Goal: Task Accomplishment & Management: Manage account settings

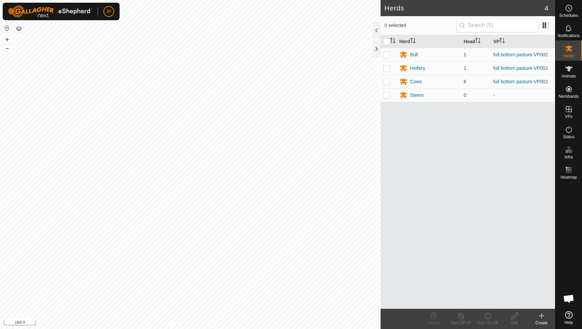
scroll to position [364, 0]
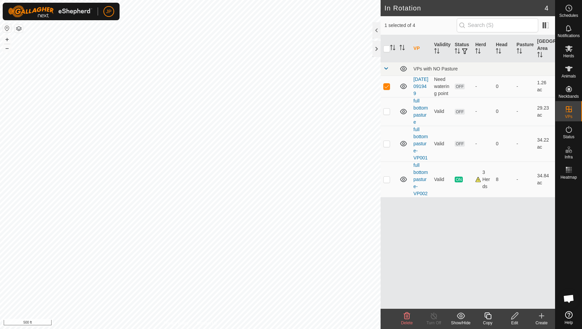
click at [404, 316] on icon at bounding box center [407, 316] width 8 height 8
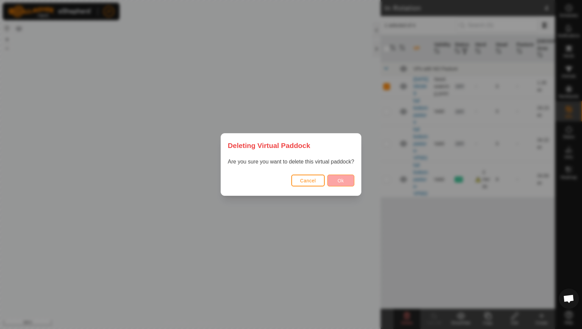
click at [340, 181] on span "Ok" at bounding box center [341, 180] width 6 height 5
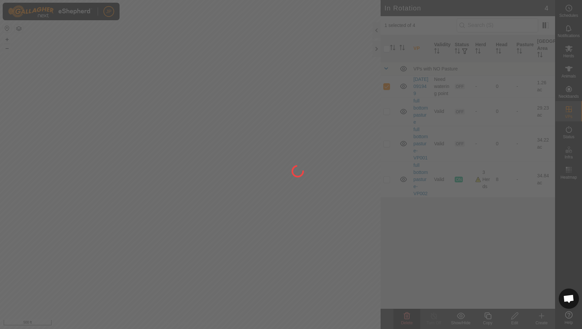
checkbox input "false"
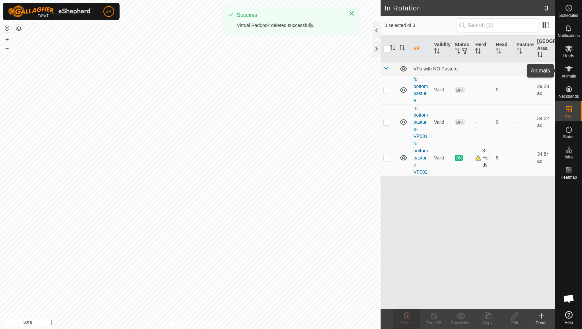
click at [569, 70] on icon at bounding box center [568, 68] width 7 height 5
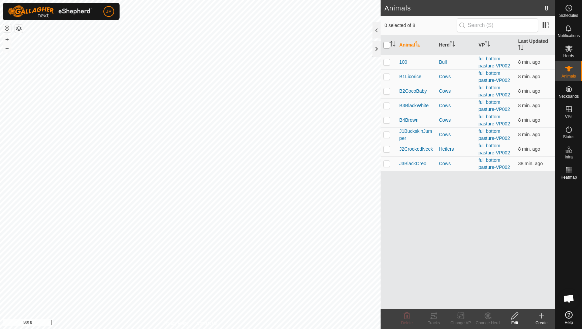
click at [386, 43] on input "checkbox" at bounding box center [386, 45] width 7 height 7
checkbox input "true"
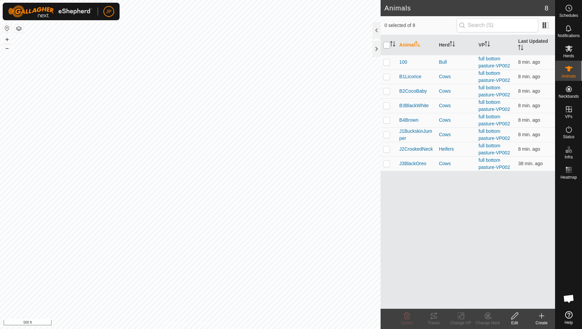
checkbox input "true"
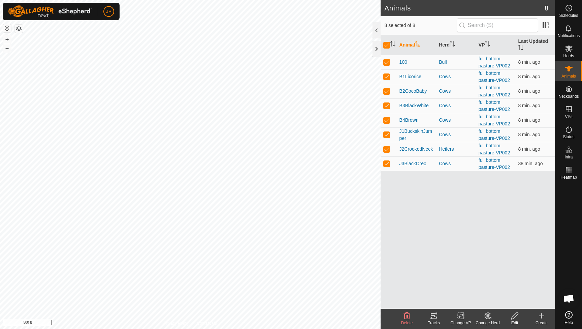
click at [434, 320] on div "Tracks" at bounding box center [434, 323] width 27 height 6
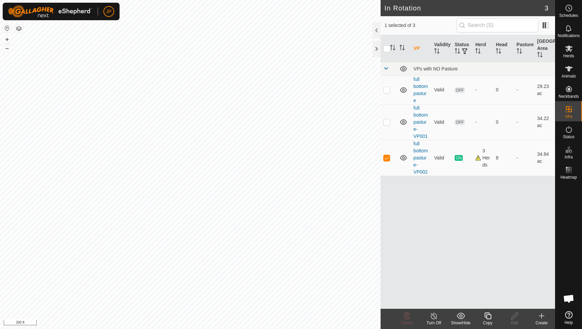
click at [488, 315] on icon at bounding box center [488, 315] width 7 height 7
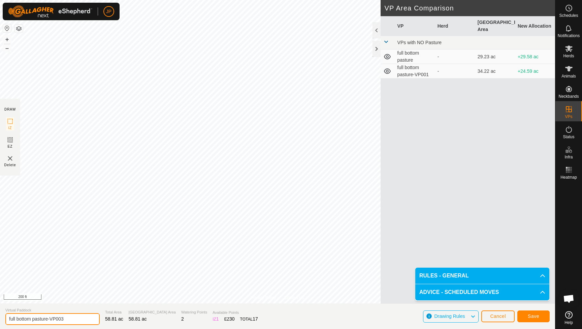
drag, startPoint x: 70, startPoint y: 318, endPoint x: 31, endPoint y: 317, distance: 38.8
click at [31, 317] on input "full bottom pasture-VP003" at bounding box center [52, 319] width 94 height 12
type input "full bottom half top"
click at [538, 319] on button "Save" at bounding box center [534, 316] width 32 height 12
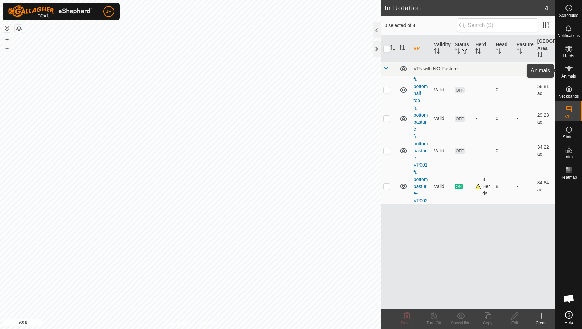
click at [566, 71] on icon at bounding box center [569, 69] width 8 height 8
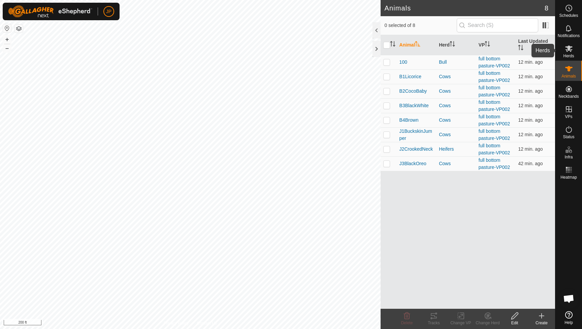
click at [568, 51] on icon at bounding box center [568, 48] width 7 height 6
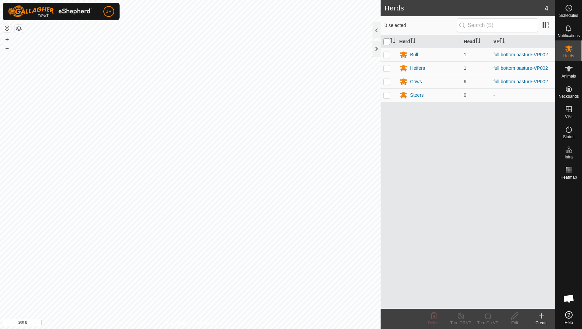
click at [386, 40] on input "checkbox" at bounding box center [386, 41] width 7 height 7
checkbox input "true"
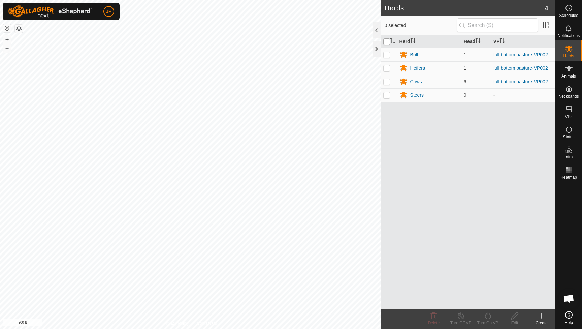
checkbox input "true"
click at [495, 321] on footer "Delete Turn Off VP Turn On VP Edit Create" at bounding box center [468, 319] width 175 height 20
click at [492, 317] on turn-on-svg-icon at bounding box center [487, 316] width 27 height 8
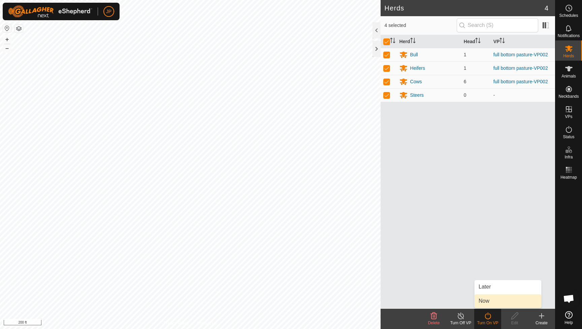
drag, startPoint x: 493, startPoint y: 297, endPoint x: 488, endPoint y: 300, distance: 6.0
click at [488, 300] on link "Now" at bounding box center [508, 300] width 67 height 13
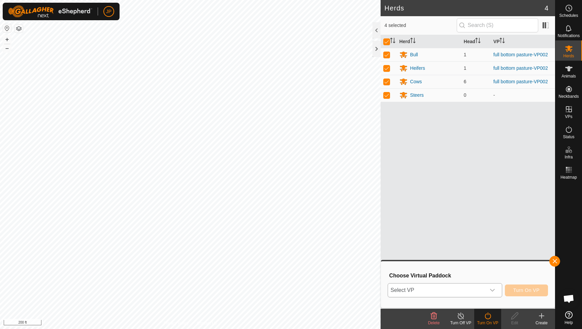
click at [492, 288] on icon "dropdown trigger" at bounding box center [492, 289] width 5 height 5
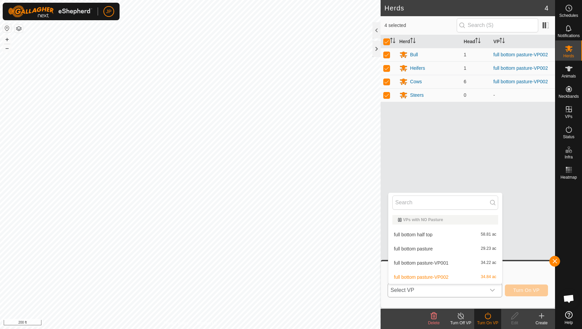
drag, startPoint x: 464, startPoint y: 238, endPoint x: 425, endPoint y: 235, distance: 39.6
click at [425, 235] on div "full bottom half top 58.81 ac" at bounding box center [446, 234] width 106 height 8
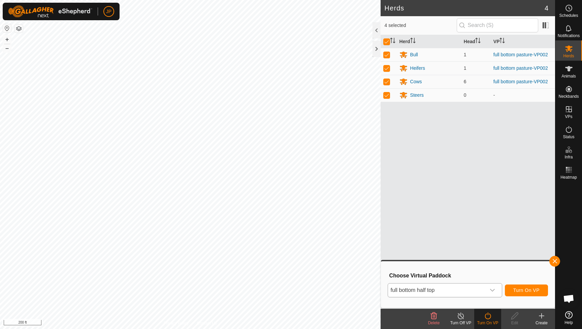
click at [524, 289] on span "Turn On VP" at bounding box center [527, 289] width 26 height 5
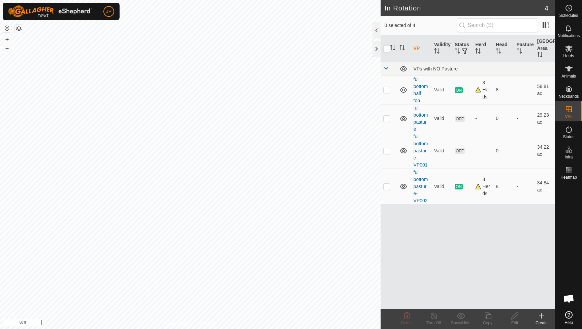
checkbox input "true"
click at [434, 316] on icon at bounding box center [434, 316] width 8 height 8
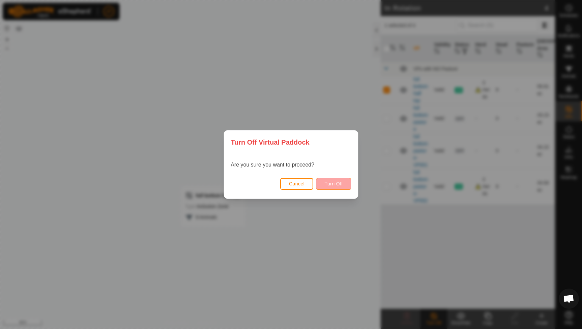
click at [342, 185] on span "Turn Off" at bounding box center [333, 183] width 19 height 5
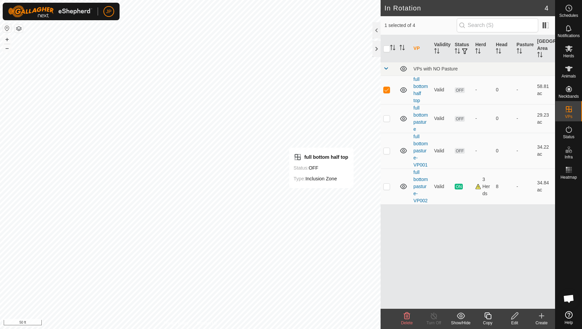
click at [512, 317] on icon at bounding box center [515, 315] width 7 height 7
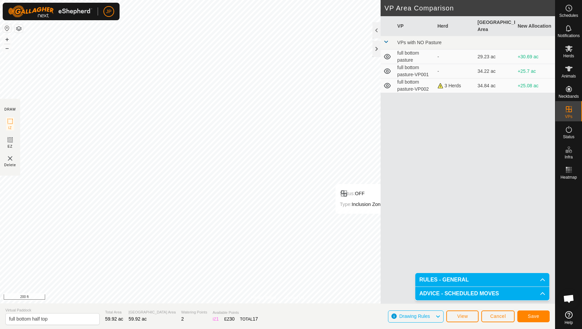
click at [540, 314] on button "Save" at bounding box center [534, 316] width 32 height 12
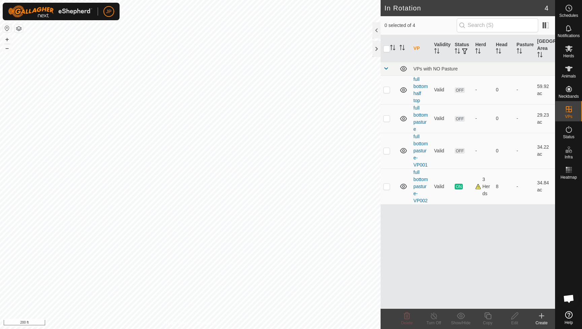
checkbox input "true"
click at [568, 53] on es-mob-svg-icon at bounding box center [569, 48] width 12 height 11
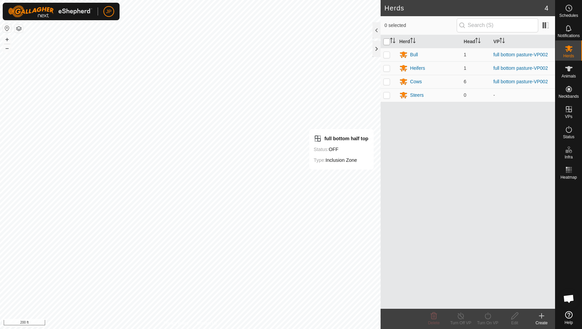
click at [387, 40] on input "checkbox" at bounding box center [386, 41] width 7 height 7
checkbox input "true"
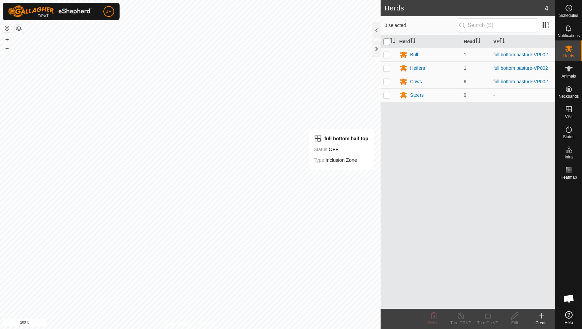
checkbox input "true"
click at [488, 321] on div "Turn On VP" at bounding box center [487, 323] width 27 height 6
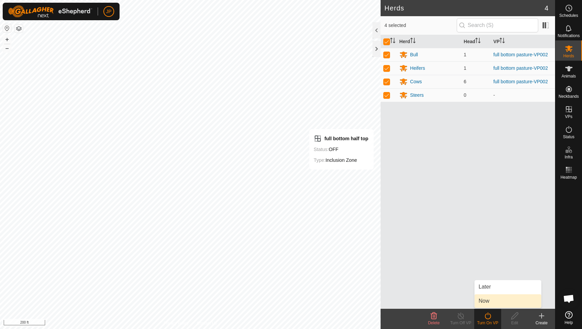
click at [491, 303] on link "Now" at bounding box center [508, 300] width 67 height 13
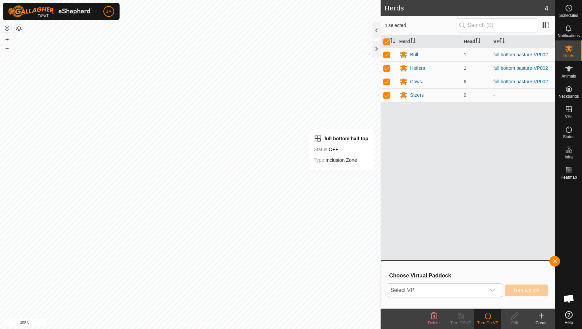
click at [494, 288] on icon "dropdown trigger" at bounding box center [492, 289] width 5 height 5
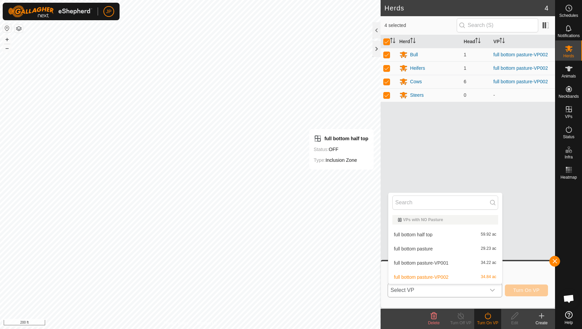
click at [467, 236] on li "full bottom half top 59.92 ac" at bounding box center [446, 234] width 114 height 13
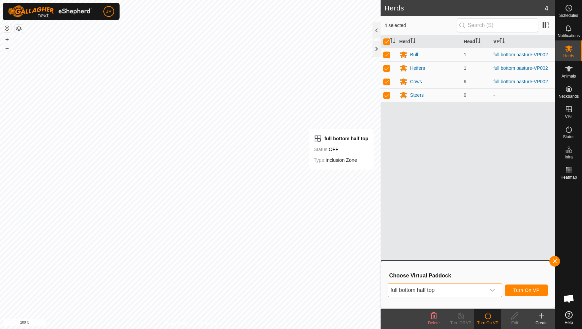
click at [535, 289] on span "Turn On VP" at bounding box center [527, 289] width 26 height 5
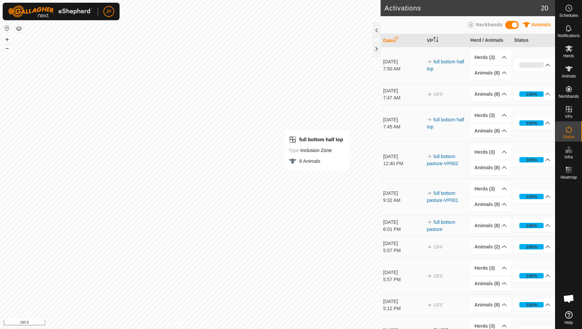
drag, startPoint x: 375, startPoint y: 59, endPoint x: 315, endPoint y: 142, distance: 102.3
click at [406, 0] on html "JP Schedules Notifications Herds Animals Neckbands VPs Status Infra Heatmap Hel…" at bounding box center [291, 164] width 582 height 329
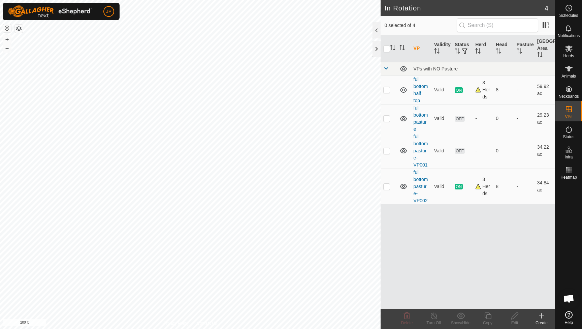
checkbox input "true"
click at [435, 314] on icon at bounding box center [434, 316] width 8 height 8
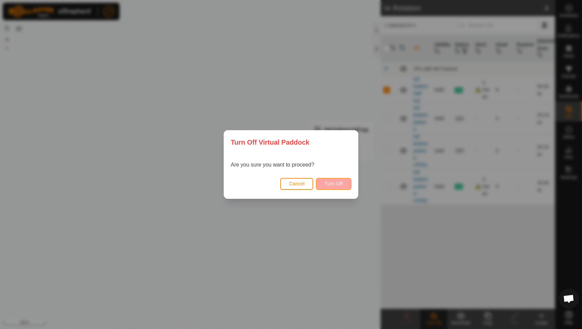
click at [343, 184] on span "Turn Off" at bounding box center [333, 183] width 19 height 5
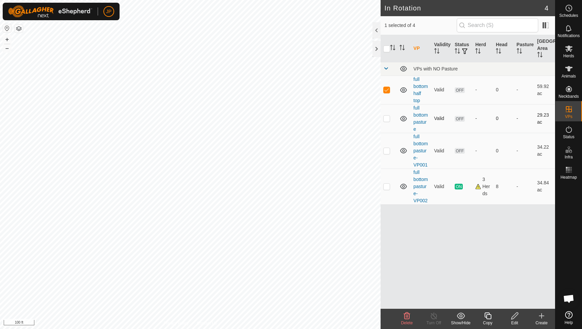
click at [404, 120] on icon at bounding box center [403, 118] width 7 height 5
click at [404, 155] on td at bounding box center [404, 151] width 14 height 36
click at [404, 151] on icon at bounding box center [404, 151] width 8 height 8
click at [404, 185] on icon at bounding box center [404, 186] width 8 height 8
click at [515, 314] on icon at bounding box center [515, 315] width 7 height 7
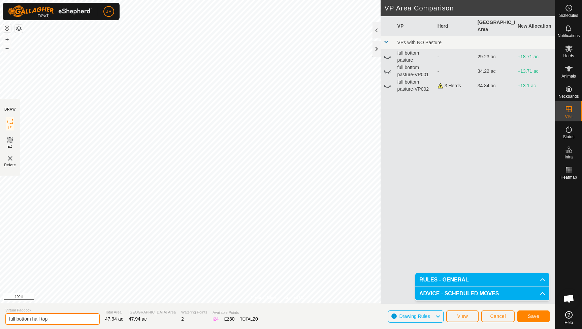
click at [11, 318] on input "full bottom half top" at bounding box center [52, 319] width 94 height 12
click at [39, 319] on input "half bottom half top" at bounding box center [52, 319] width 94 height 12
type input "half bottom and top"
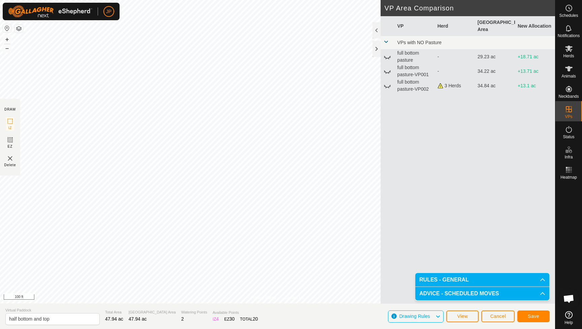
click at [533, 314] on span "Save" at bounding box center [533, 315] width 11 height 5
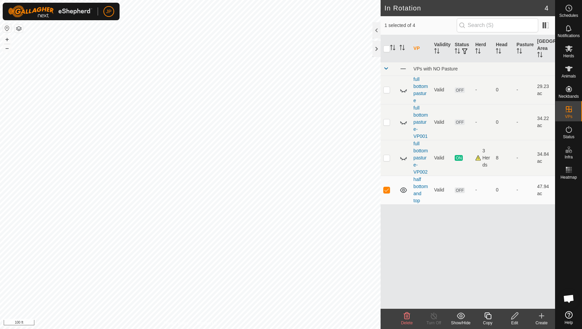
checkbox input "true"
click at [568, 52] on icon at bounding box center [569, 48] width 8 height 8
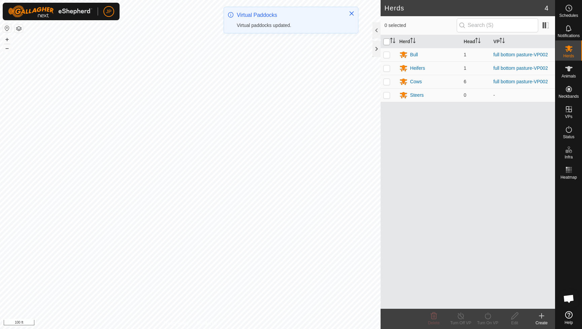
click at [387, 41] on input "checkbox" at bounding box center [386, 41] width 7 height 7
checkbox input "true"
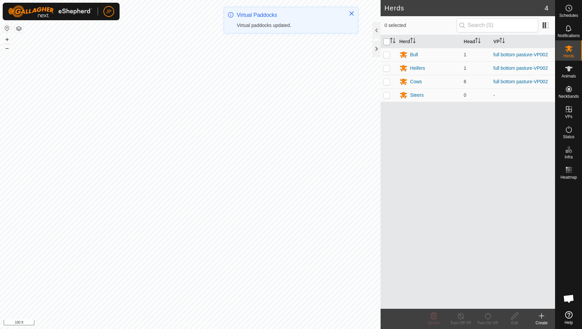
checkbox input "true"
click at [488, 316] on icon at bounding box center [488, 316] width 8 height 8
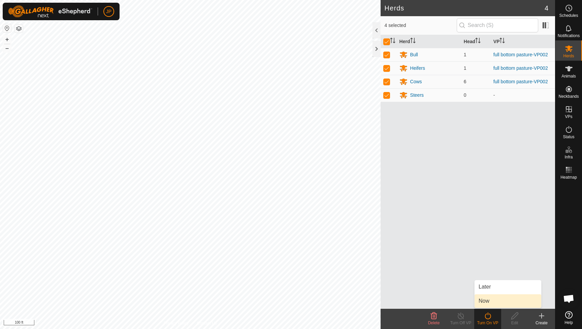
drag, startPoint x: 489, startPoint y: 223, endPoint x: 487, endPoint y: 298, distance: 74.9
click at [487, 298] on link "Now" at bounding box center [508, 300] width 67 height 13
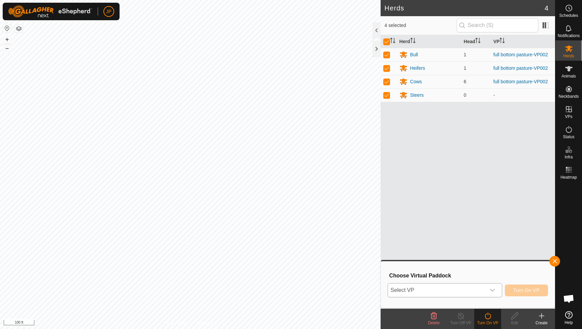
click at [484, 289] on span "Select VP" at bounding box center [437, 289] width 98 height 13
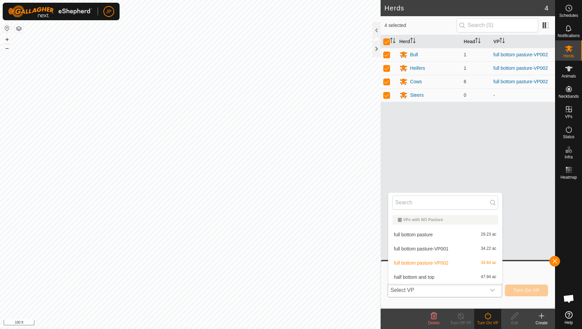
drag, startPoint x: 474, startPoint y: 277, endPoint x: 430, endPoint y: 277, distance: 44.1
click at [430, 277] on div "half bottom and top 47.94 ac" at bounding box center [446, 277] width 106 height 8
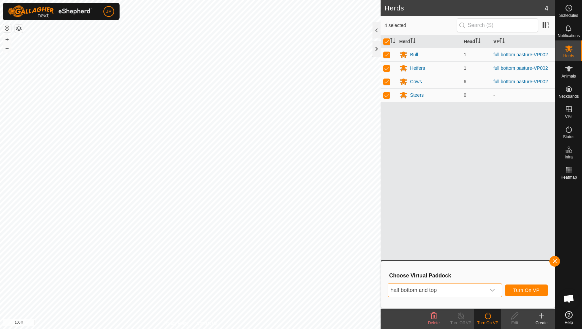
click at [535, 292] on span "Turn On VP" at bounding box center [527, 289] width 26 height 5
